Goal: Information Seeking & Learning: Learn about a topic

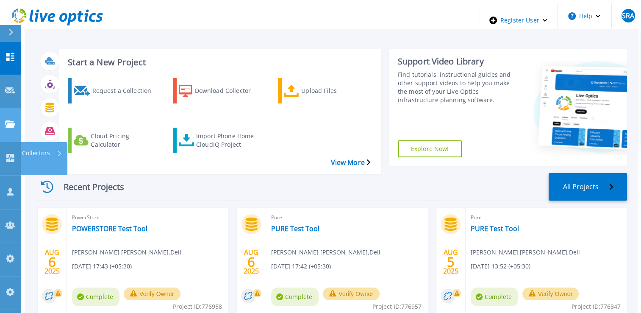
click at [6, 120] on icon at bounding box center [10, 123] width 10 height 7
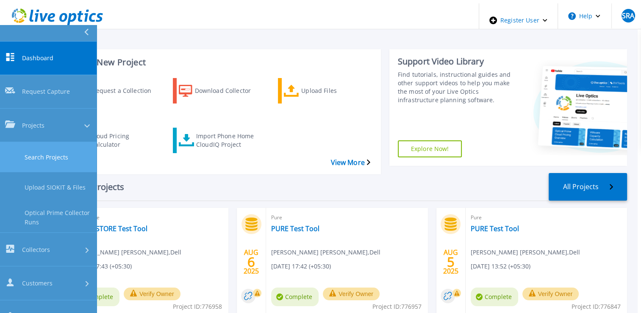
click at [26, 142] on link "Search Projects" at bounding box center [48, 157] width 97 height 30
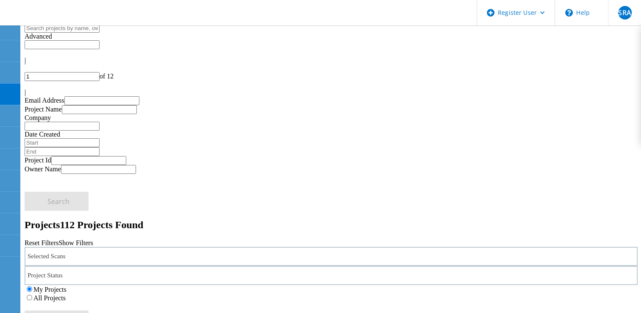
click at [427, 285] on div "My Projects All Projects" at bounding box center [331, 293] width 613 height 17
click at [66, 294] on label "All Projects" at bounding box center [49, 297] width 32 height 7
click at [32, 294] on input "All Projects" at bounding box center [30, 297] width 6 height 6
click at [257, 266] on div "Project Status" at bounding box center [331, 275] width 613 height 19
click at [64, 305] on label "Complete" at bounding box center [51, 308] width 26 height 7
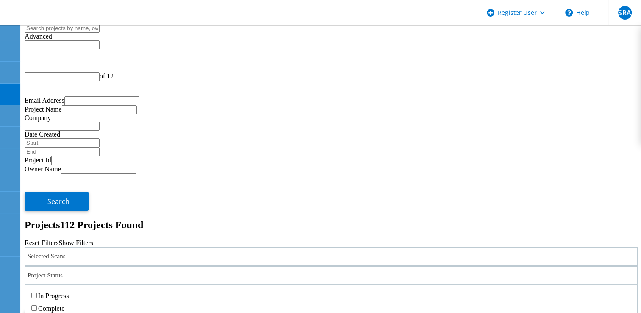
click at [37, 305] on input "Complete" at bounding box center [34, 308] width 6 height 6
click at [147, 246] on div "Selected Scans" at bounding box center [331, 255] width 613 height 19
click at [65, 186] on label "Pure" at bounding box center [59, 189] width 12 height 7
click at [52, 187] on input "Pure" at bounding box center [49, 190] width 6 height 6
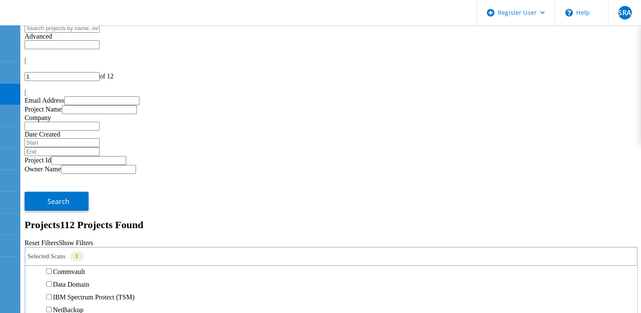
click at [69, 312] on span "Search" at bounding box center [58, 319] width 22 height 9
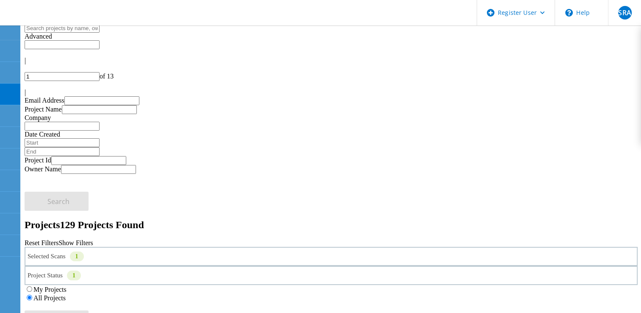
drag, startPoint x: 100, startPoint y: 210, endPoint x: 638, endPoint y: 44, distance: 562.5
click at [637, 89] on div "|" at bounding box center [331, 93] width 613 height 8
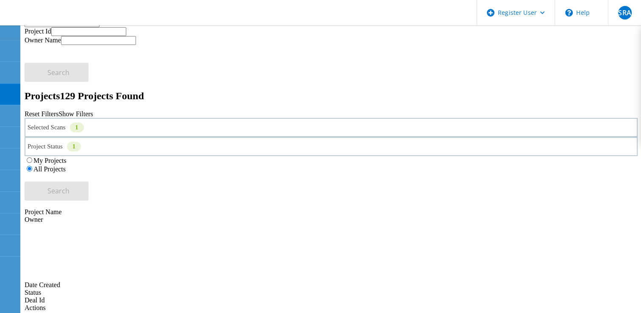
scroll to position [78, 0]
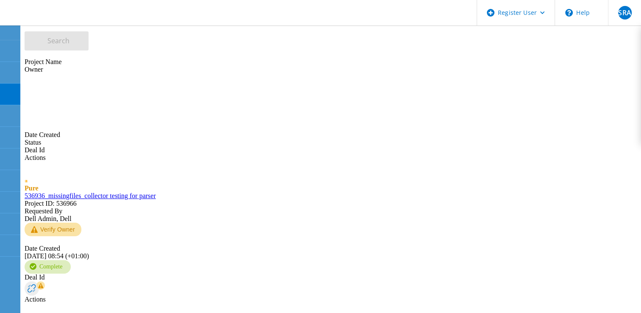
scroll to position [374, 0]
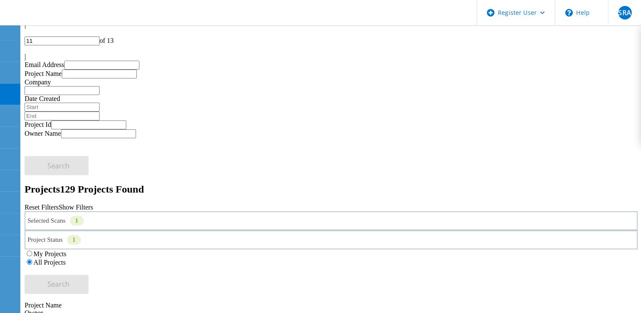
scroll to position [0, 0]
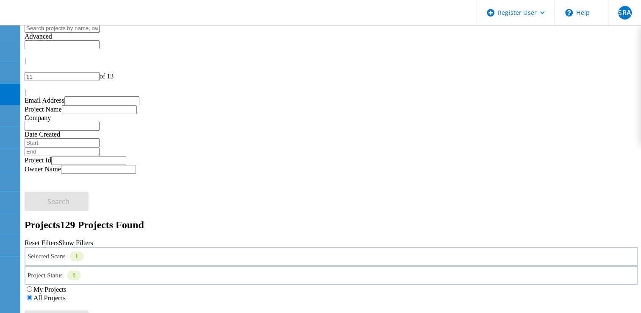
click at [30, 70] on icon at bounding box center [27, 73] width 5 height 7
type input "10"
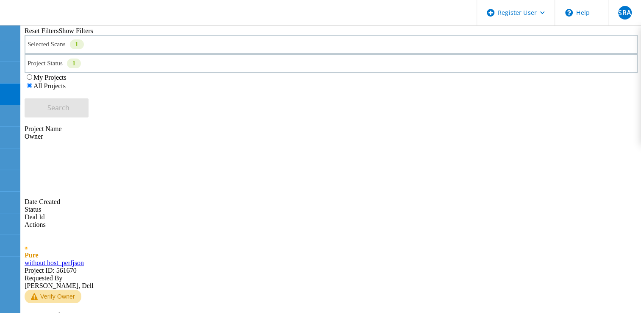
scroll to position [254, 0]
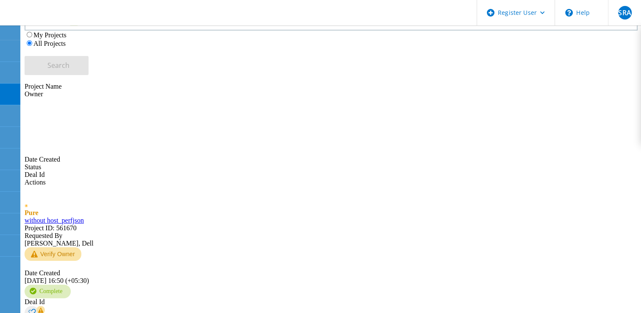
drag, startPoint x: 114, startPoint y: 123, endPoint x: 103, endPoint y: 119, distance: 11.7
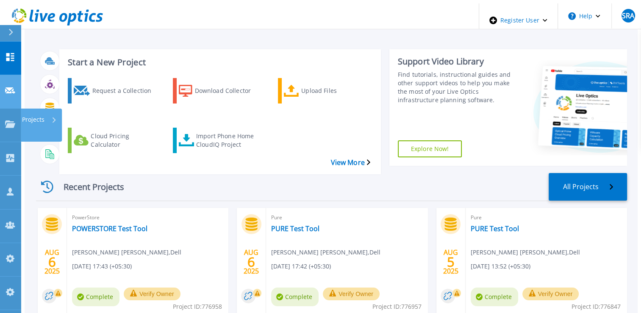
click at [10, 82] on link "Request Capture Request Capture" at bounding box center [10, 91] width 21 height 33
click at [8, 120] on icon at bounding box center [10, 123] width 10 height 7
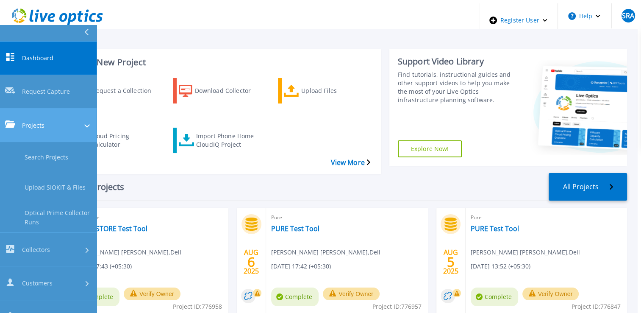
click at [8, 120] on icon at bounding box center [10, 123] width 10 height 7
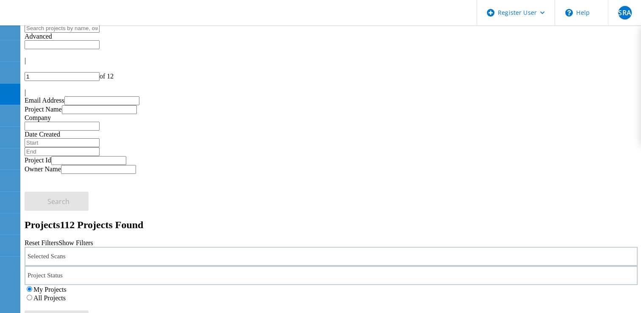
click at [66, 294] on label "All Projects" at bounding box center [49, 297] width 32 height 7
click at [32, 294] on input "All Projects" at bounding box center [30, 297] width 6 height 6
click at [166, 246] on div "Selected Scans" at bounding box center [331, 255] width 613 height 19
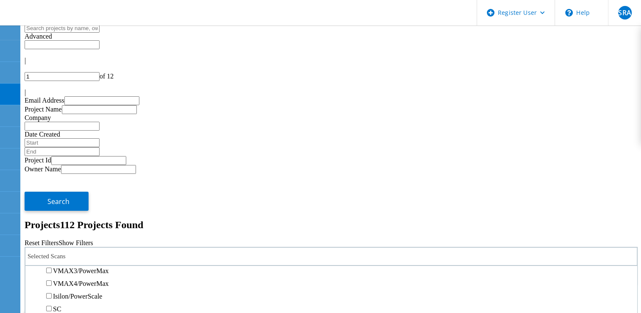
scroll to position [212, 0]
click at [68, 241] on label "PowerStore" at bounding box center [69, 244] width 32 height 7
click at [52, 242] on input "PowerStore" at bounding box center [49, 245] width 6 height 6
click at [634, 89] on div "|" at bounding box center [331, 93] width 613 height 8
type input "12"
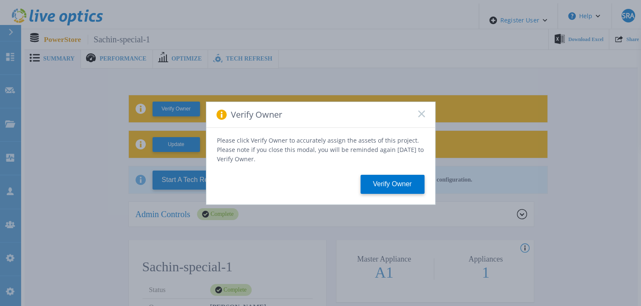
click at [418, 117] on icon at bounding box center [421, 114] width 7 height 7
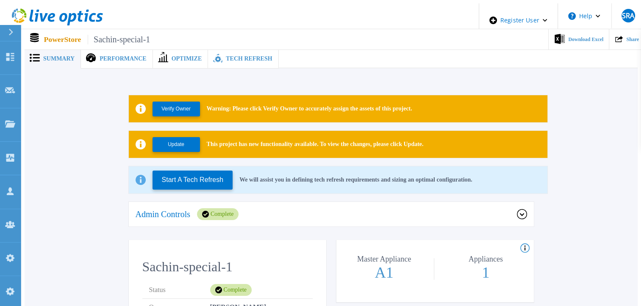
click at [235, 60] on div "Tech Refresh" at bounding box center [243, 58] width 70 height 19
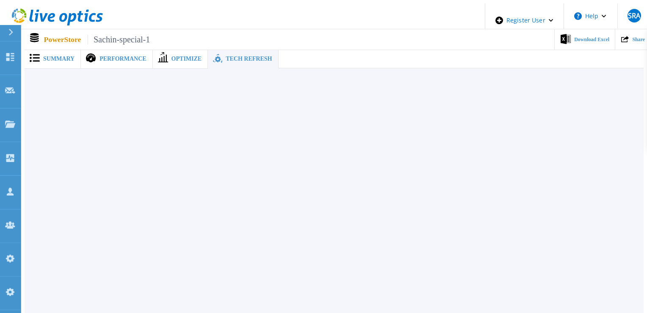
click at [50, 57] on span "Summary" at bounding box center [58, 59] width 31 height 6
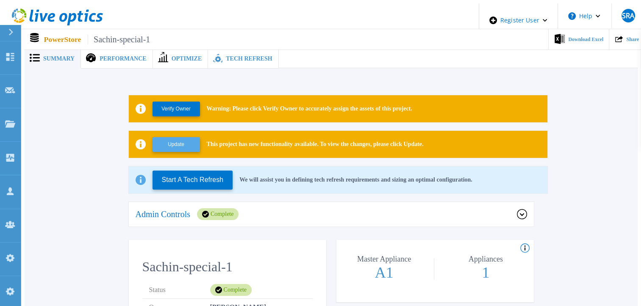
click at [161, 139] on button "Update" at bounding box center [175, 144] width 47 height 15
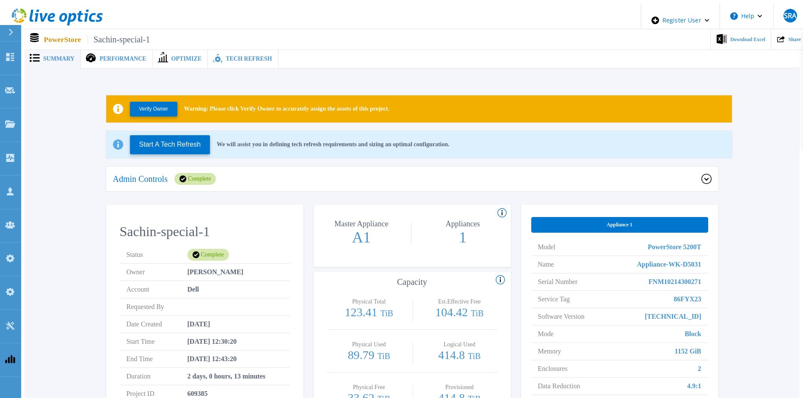
click at [66, 35] on p "PowerStore Sachin-special-1" at bounding box center [97, 40] width 106 height 10
click at [226, 56] on span "Tech Refresh" at bounding box center [249, 59] width 46 height 6
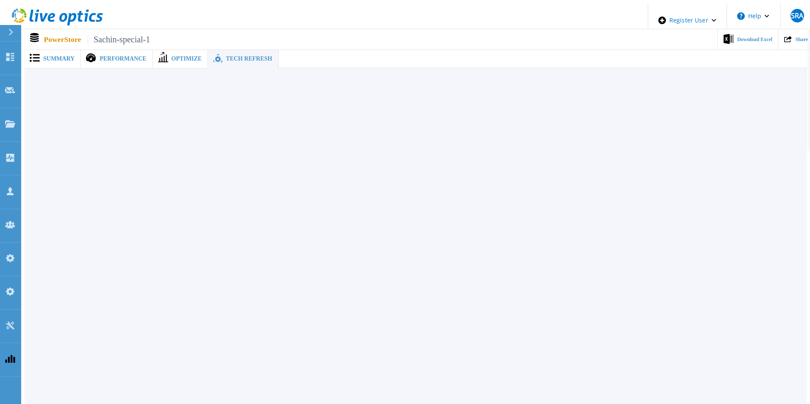
click at [61, 59] on div "Summary" at bounding box center [53, 58] width 56 height 19
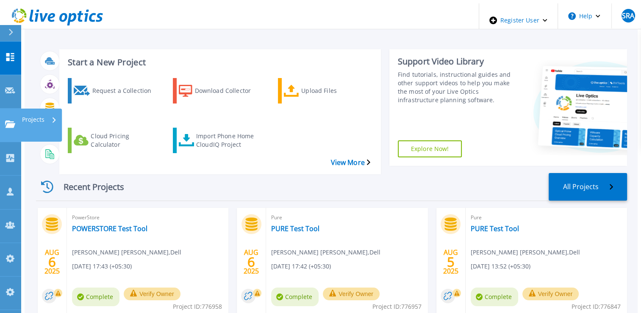
click at [8, 120] on icon at bounding box center [10, 123] width 10 height 7
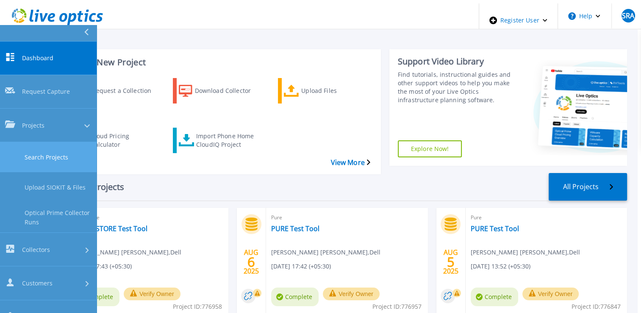
click at [47, 142] on link "Search Projects" at bounding box center [48, 157] width 97 height 30
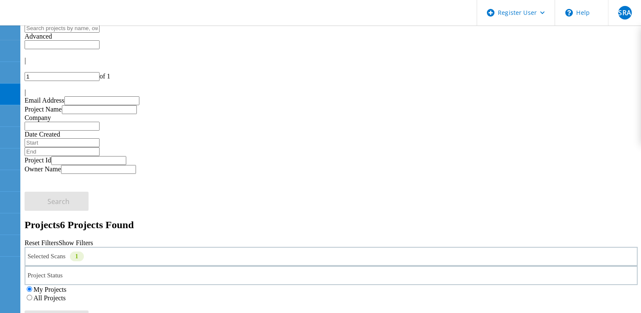
click at [166, 246] on div "Selected Scans 1" at bounding box center [331, 255] width 613 height 19
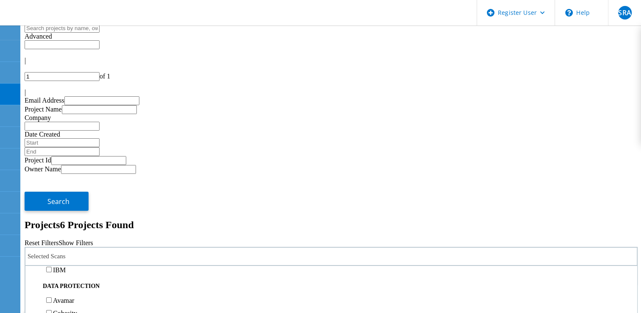
scroll to position [339, 0]
click at [65, 226] on div "Pure" at bounding box center [331, 232] width 603 height 13
click at [65, 229] on label "Pure" at bounding box center [59, 232] width 12 height 7
click at [52, 229] on input "Pure" at bounding box center [49, 232] width 6 height 6
click at [66, 294] on label "All Projects" at bounding box center [49, 297] width 32 height 7
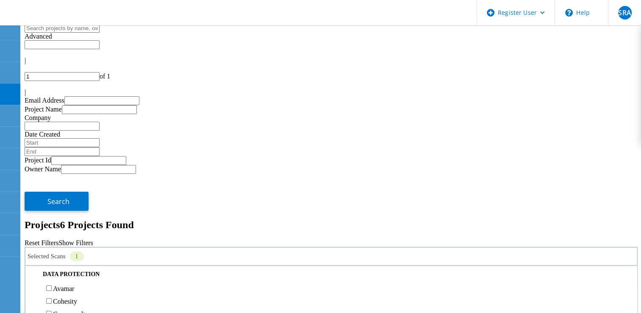
click at [32, 294] on input "All Projects" at bounding box center [30, 297] width 6 height 6
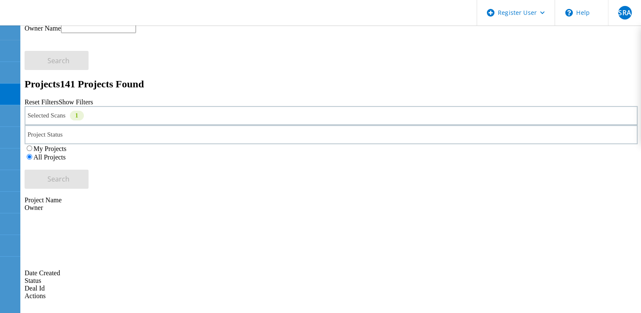
scroll to position [71, 0]
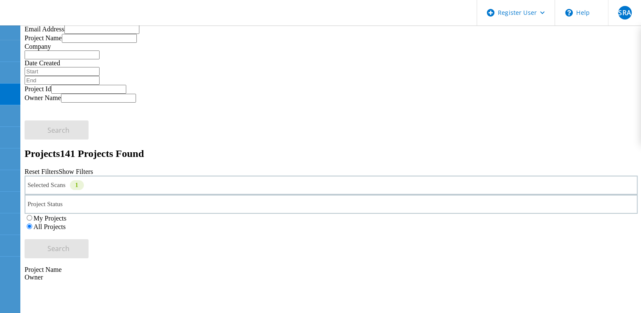
click at [632, 25] on div "|" at bounding box center [331, 21] width 613 height 8
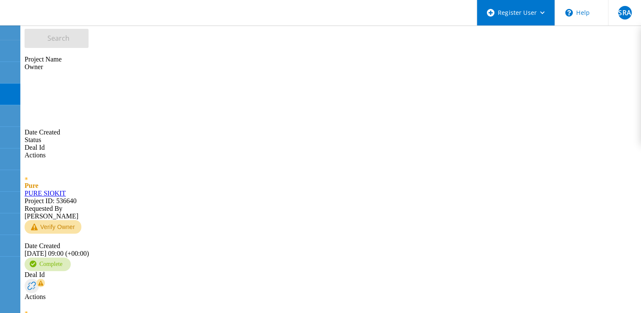
scroll to position [325, 0]
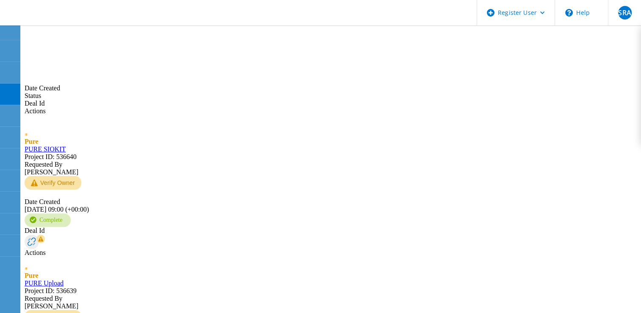
type input "11"
drag, startPoint x: 118, startPoint y: 179, endPoint x: 110, endPoint y: 176, distance: 8.6
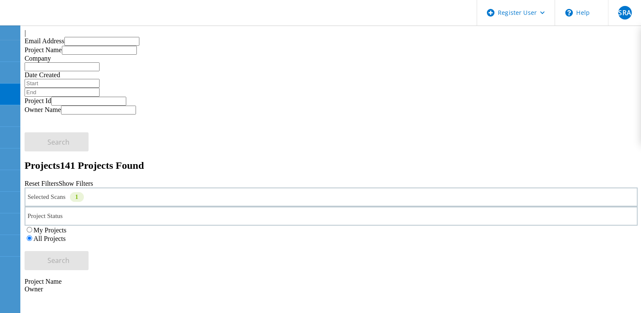
scroll to position [0, 0]
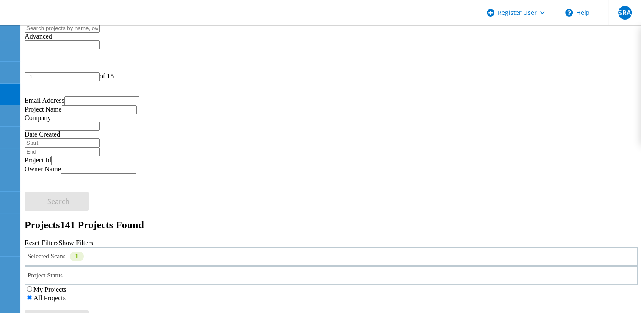
click at [140, 246] on div "Selected Scans 1" at bounding box center [331, 255] width 613 height 19
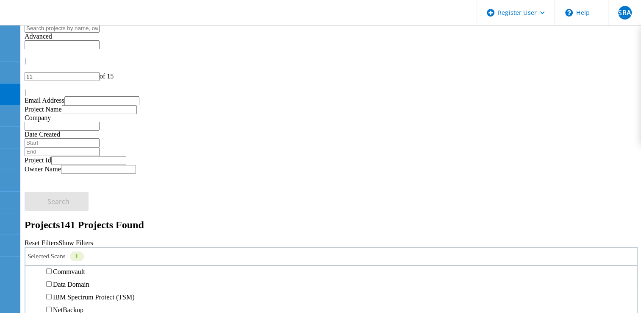
click at [70, 171] on div "3PAR" at bounding box center [331, 177] width 603 height 13
click at [69, 174] on label "3PAR" at bounding box center [61, 177] width 16 height 7
click at [52, 174] on input "3PAR" at bounding box center [49, 177] width 6 height 6
click at [65, 186] on label "Pure" at bounding box center [59, 189] width 12 height 7
click at [52, 187] on input "Pure" at bounding box center [49, 190] width 6 height 6
